Goal: Information Seeking & Learning: Compare options

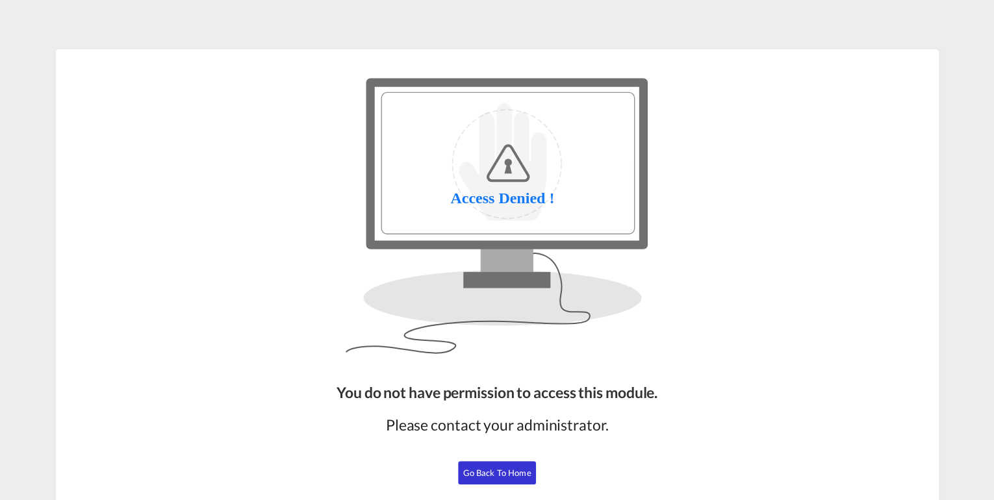
click at [497, 473] on span "Go Back to Home" at bounding box center [497, 473] width 68 height 10
